Goal: Check status: Check status

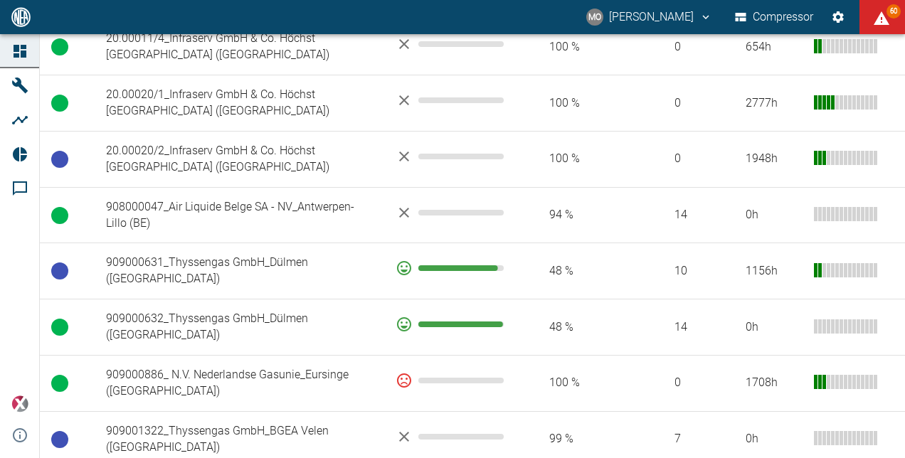
scroll to position [996, 0]
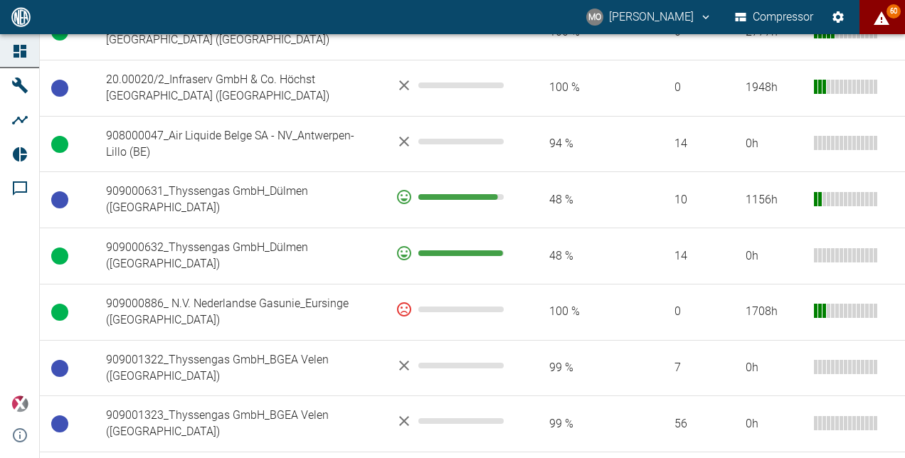
click at [892, 19] on button "60" at bounding box center [883, 17] width 46 height 34
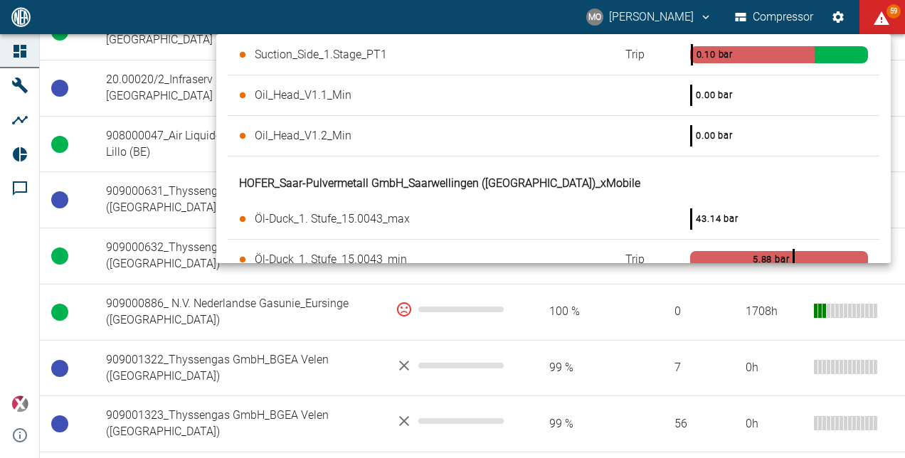
scroll to position [569, 0]
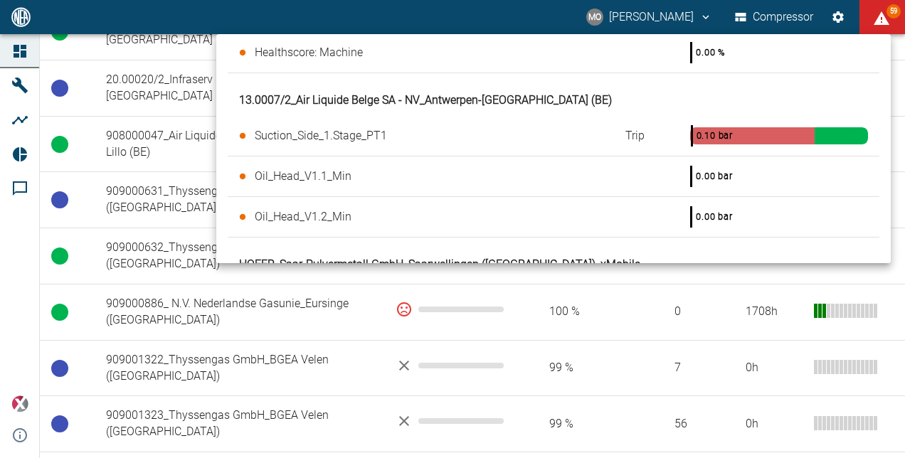
click at [640, 350] on div at bounding box center [452, 229] width 905 height 458
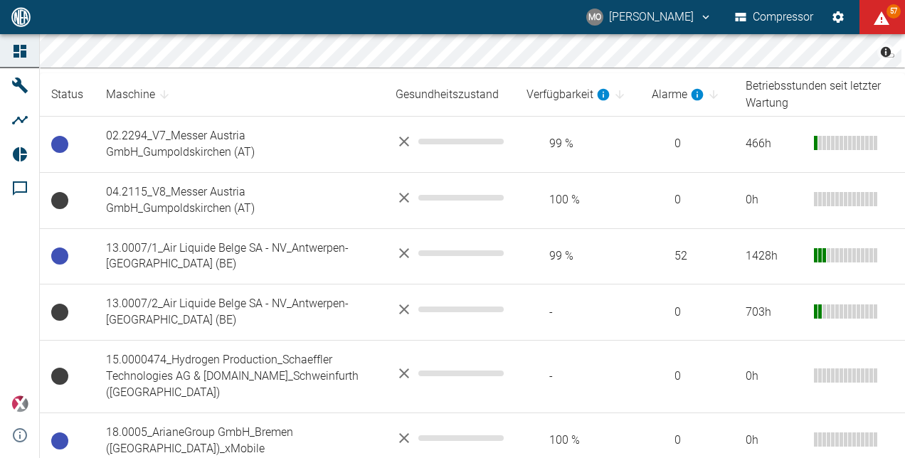
scroll to position [322, 0]
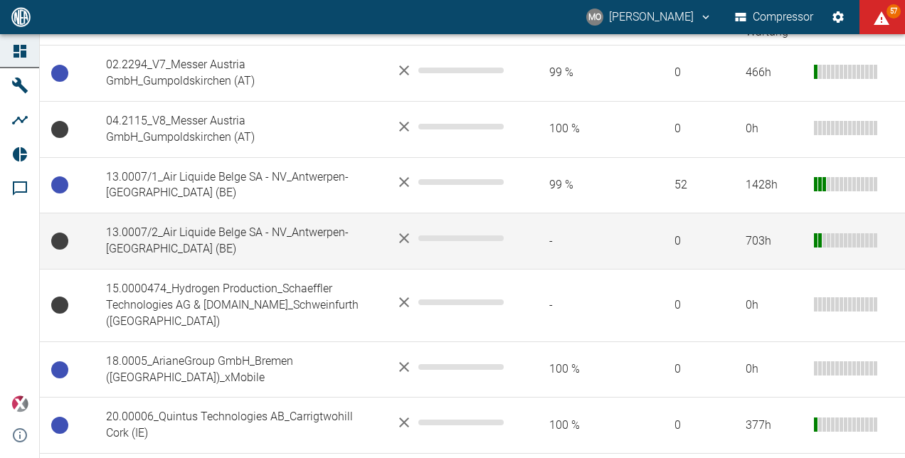
click at [286, 239] on td "13.0007/2_Air Liquide Belge SA - NV_Antwerpen-[GEOGRAPHIC_DATA] (BE)" at bounding box center [240, 241] width 290 height 56
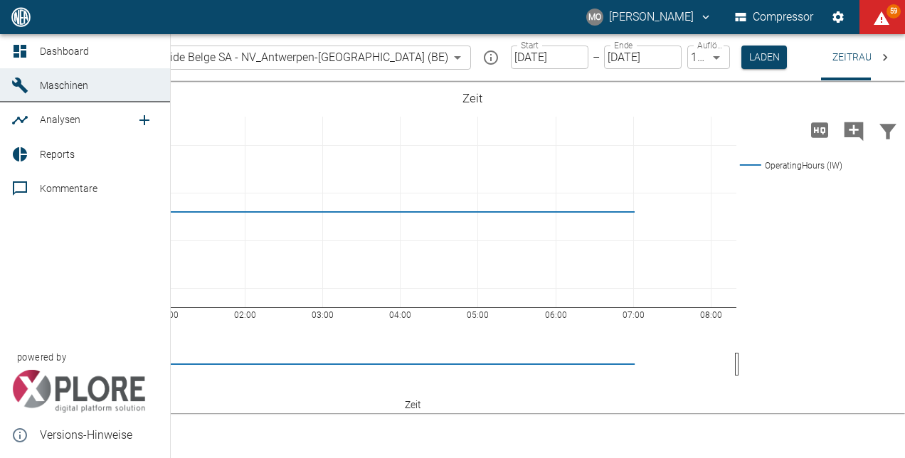
click at [7, 48] on link "Dashboard" at bounding box center [85, 51] width 170 height 34
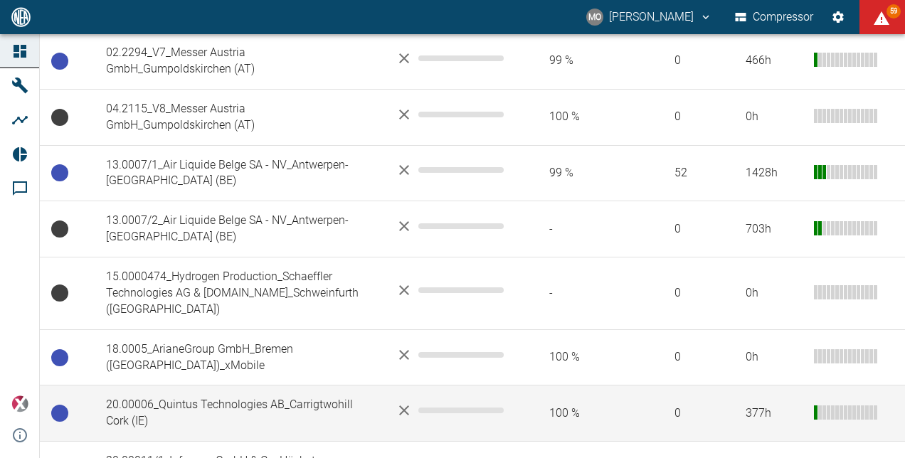
scroll to position [356, 0]
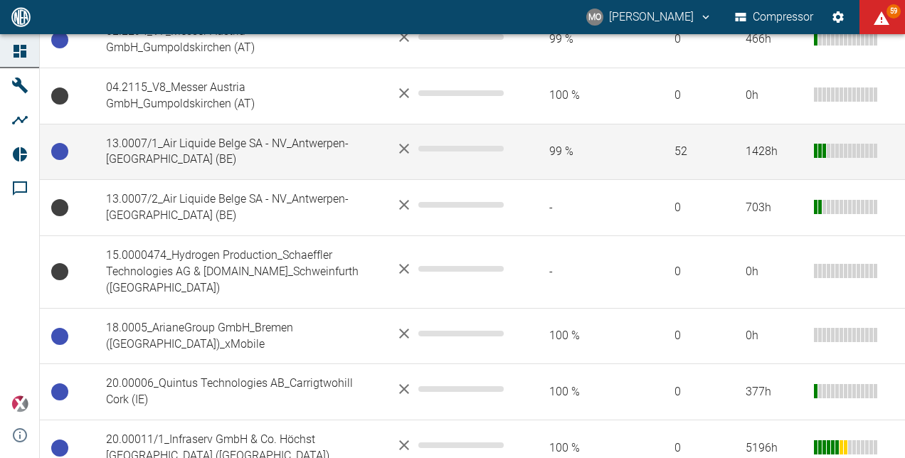
click at [344, 154] on td "13.0007/1_Air Liquide Belge SA - NV_Antwerpen-[GEOGRAPHIC_DATA] (BE)" at bounding box center [240, 152] width 290 height 56
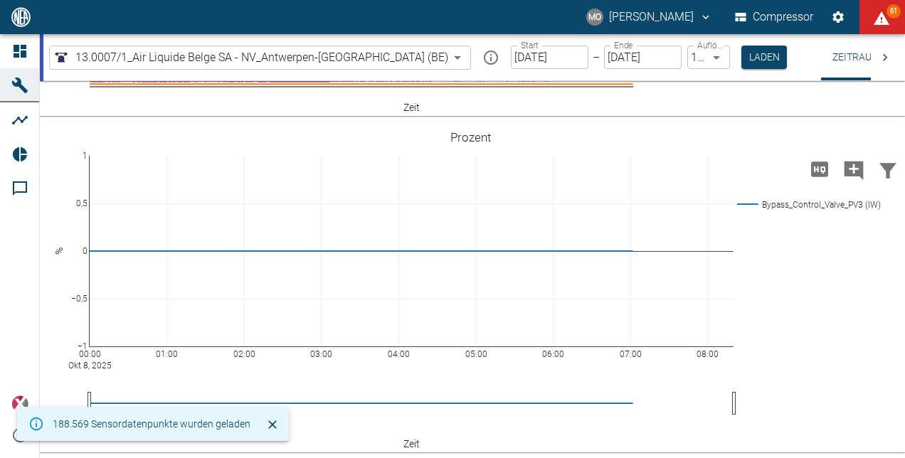
scroll to position [969, 0]
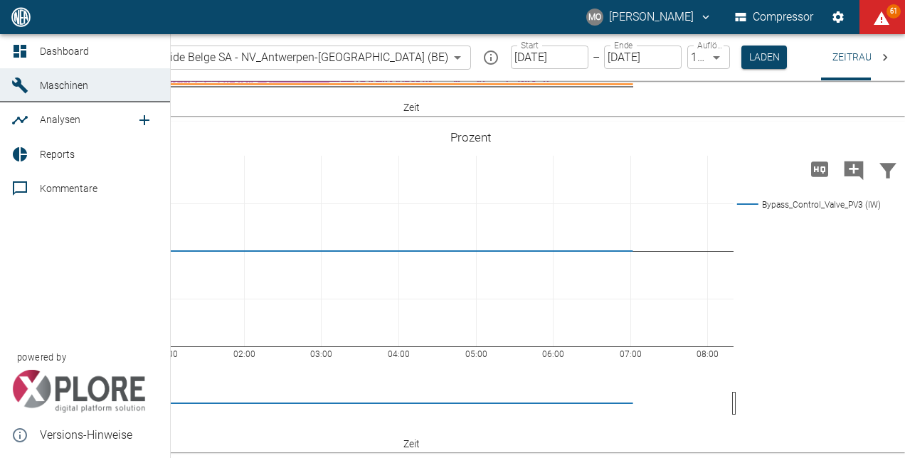
click at [13, 45] on icon at bounding box center [19, 51] width 17 height 17
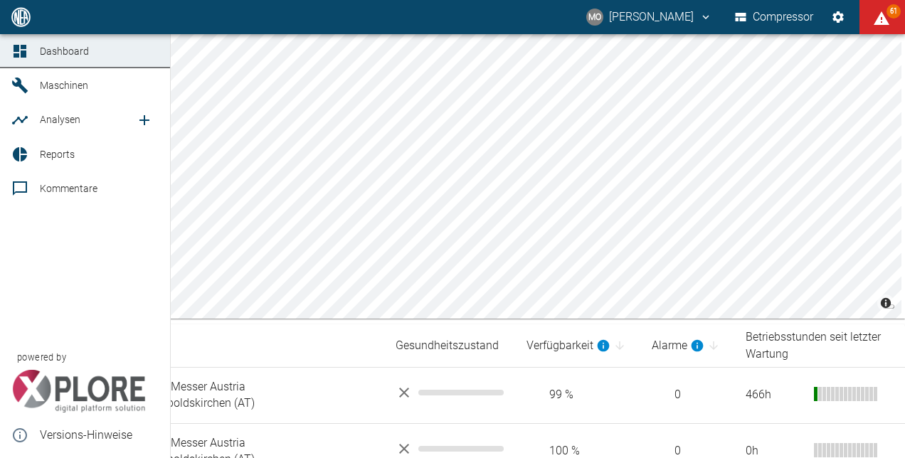
click at [58, 62] on link "Dashboard" at bounding box center [85, 51] width 170 height 34
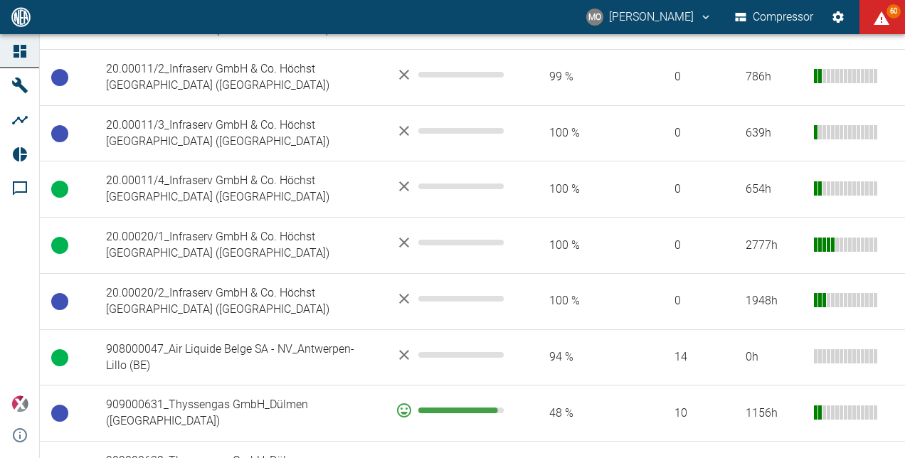
scroll to position [854, 0]
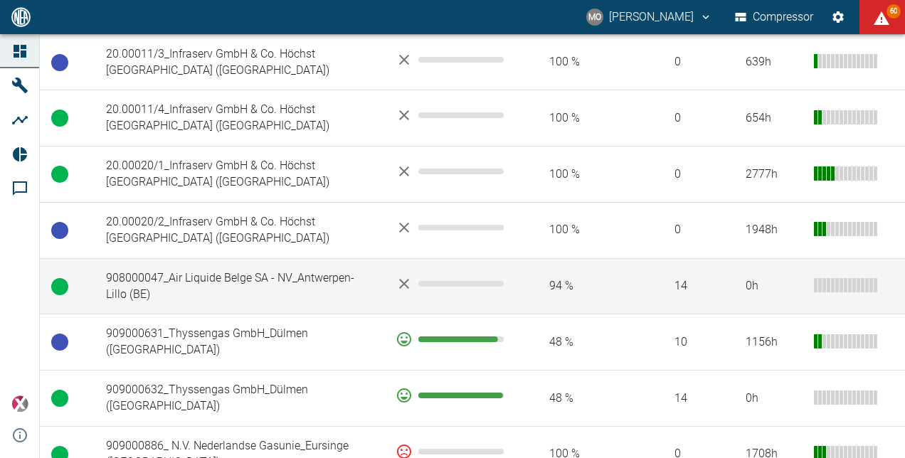
click at [309, 268] on td "908000047_Air Liquide Belge SA - NV_Antwerpen-Lillo (BE)" at bounding box center [240, 286] width 290 height 56
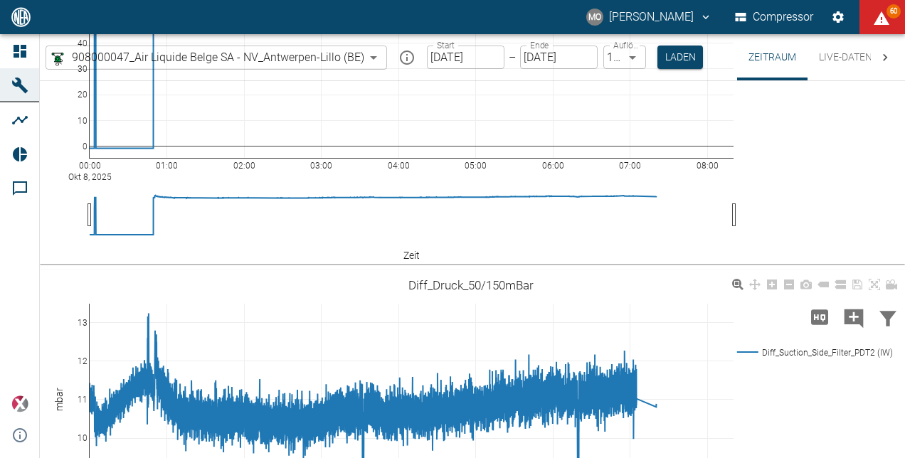
scroll to position [1261, 0]
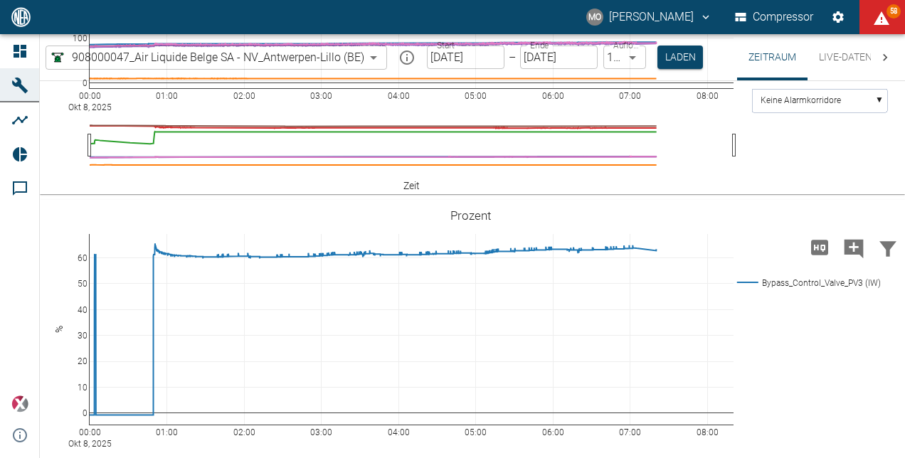
click at [453, 63] on input "[DATE]" at bounding box center [466, 57] width 78 height 23
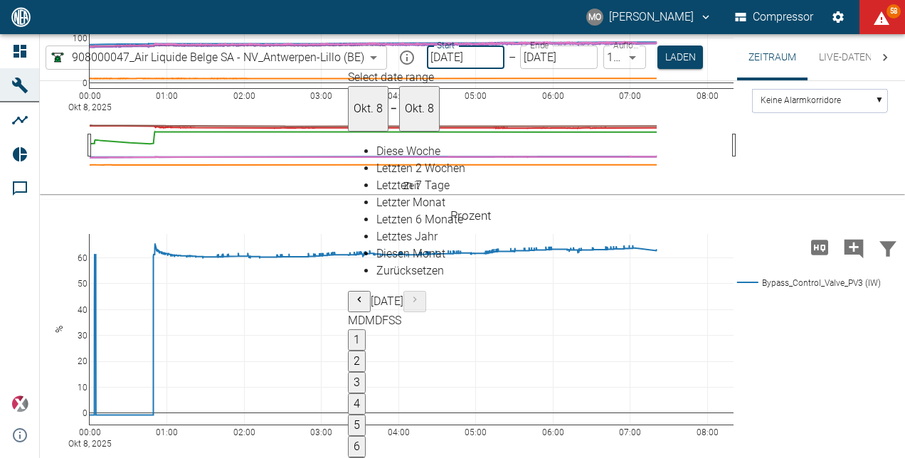
type input "[DATE]"
type input "2min"
click at [674, 66] on button "Laden" at bounding box center [679, 57] width 46 height 23
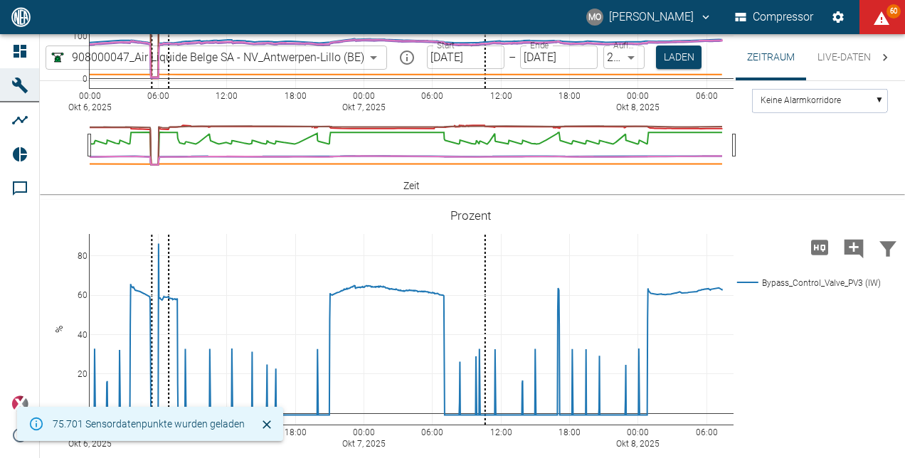
scroll to position [1266, 0]
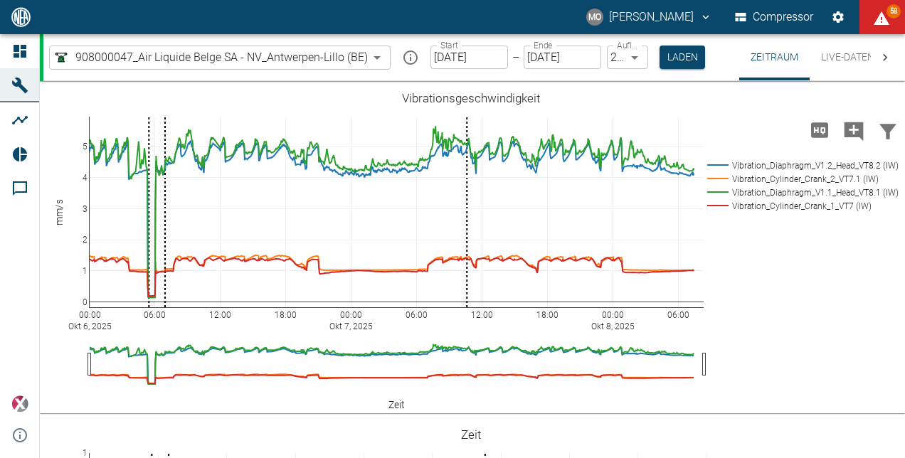
scroll to position [1266, 0]
